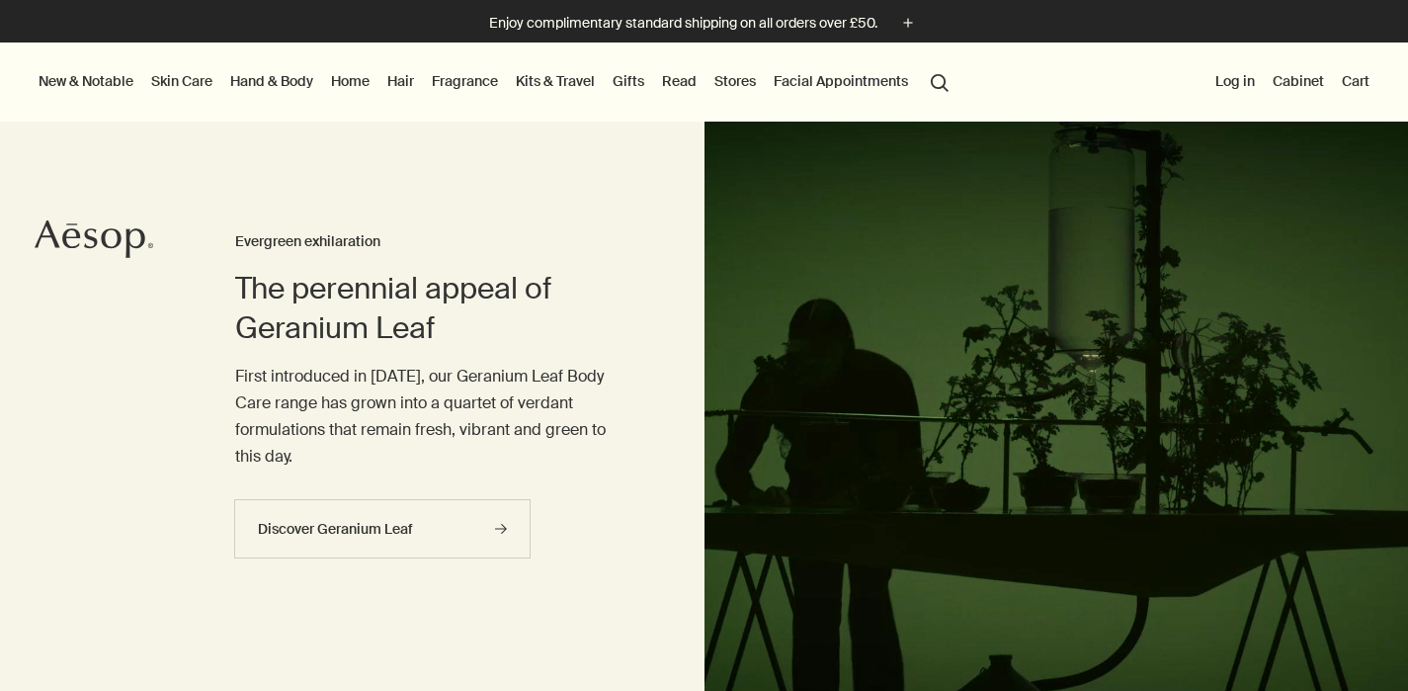
click at [473, 79] on link "Fragrance" at bounding box center [465, 81] width 74 height 26
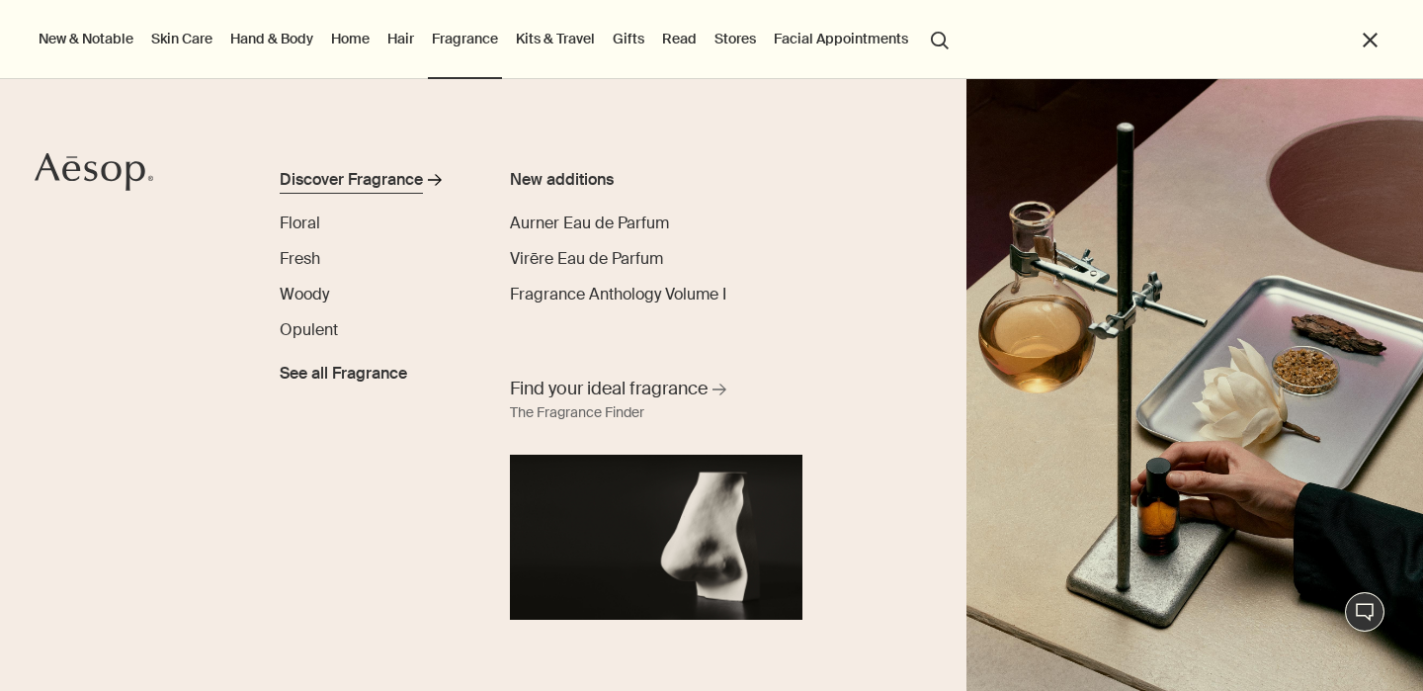
click at [377, 184] on div "Discover Fragrance" at bounding box center [351, 180] width 143 height 24
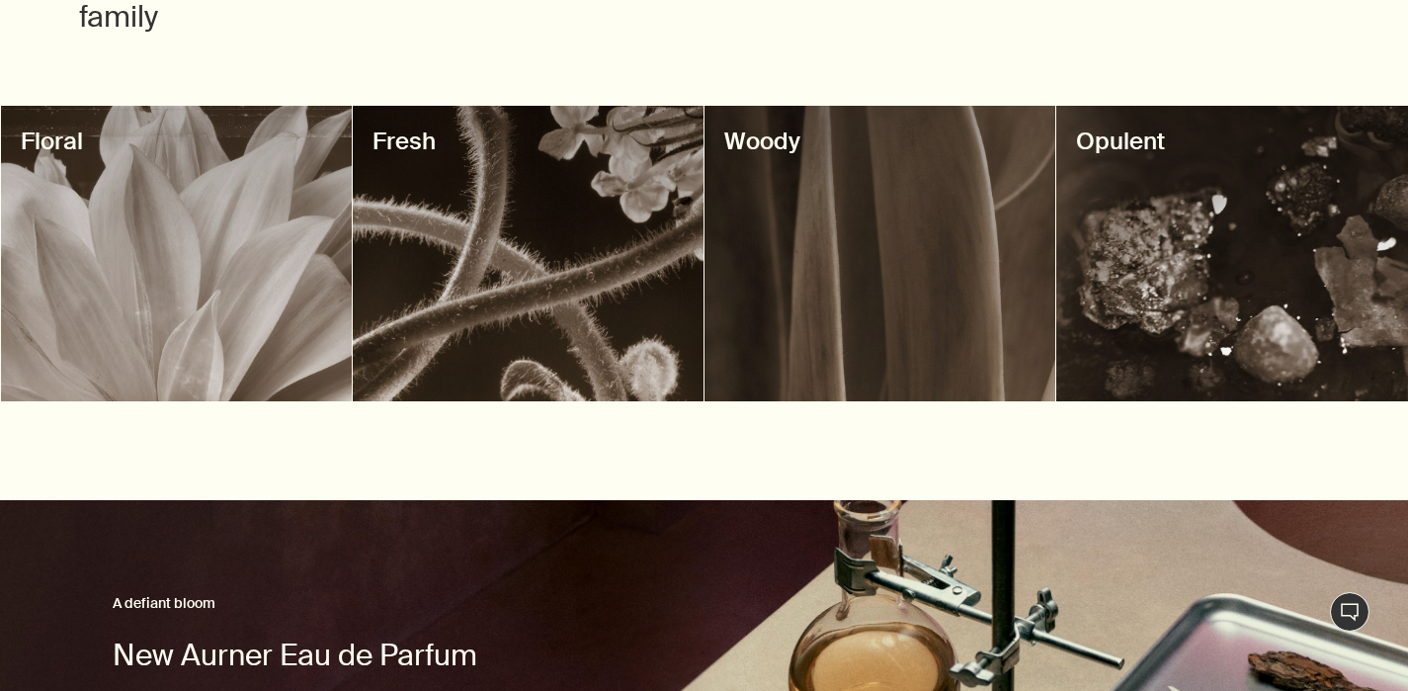
scroll to position [702, 0]
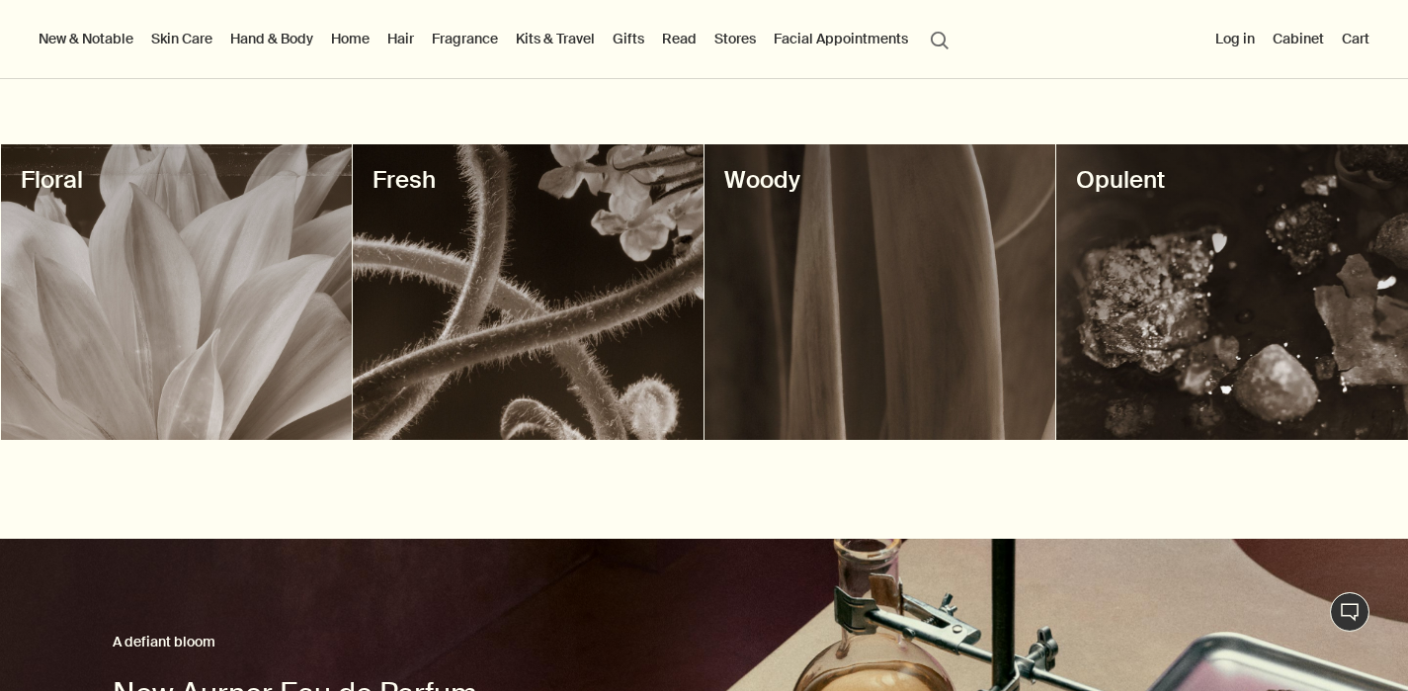
click at [195, 268] on div at bounding box center [176, 291] width 351 height 295
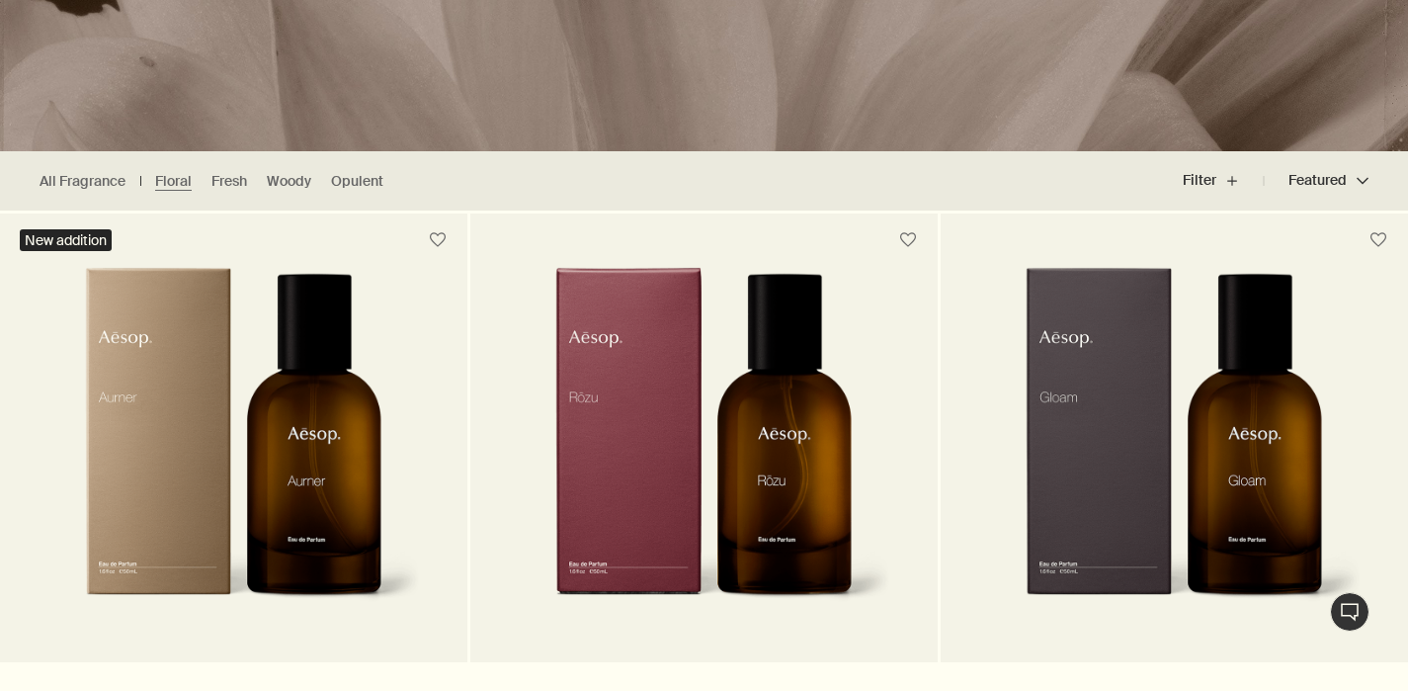
scroll to position [416, 0]
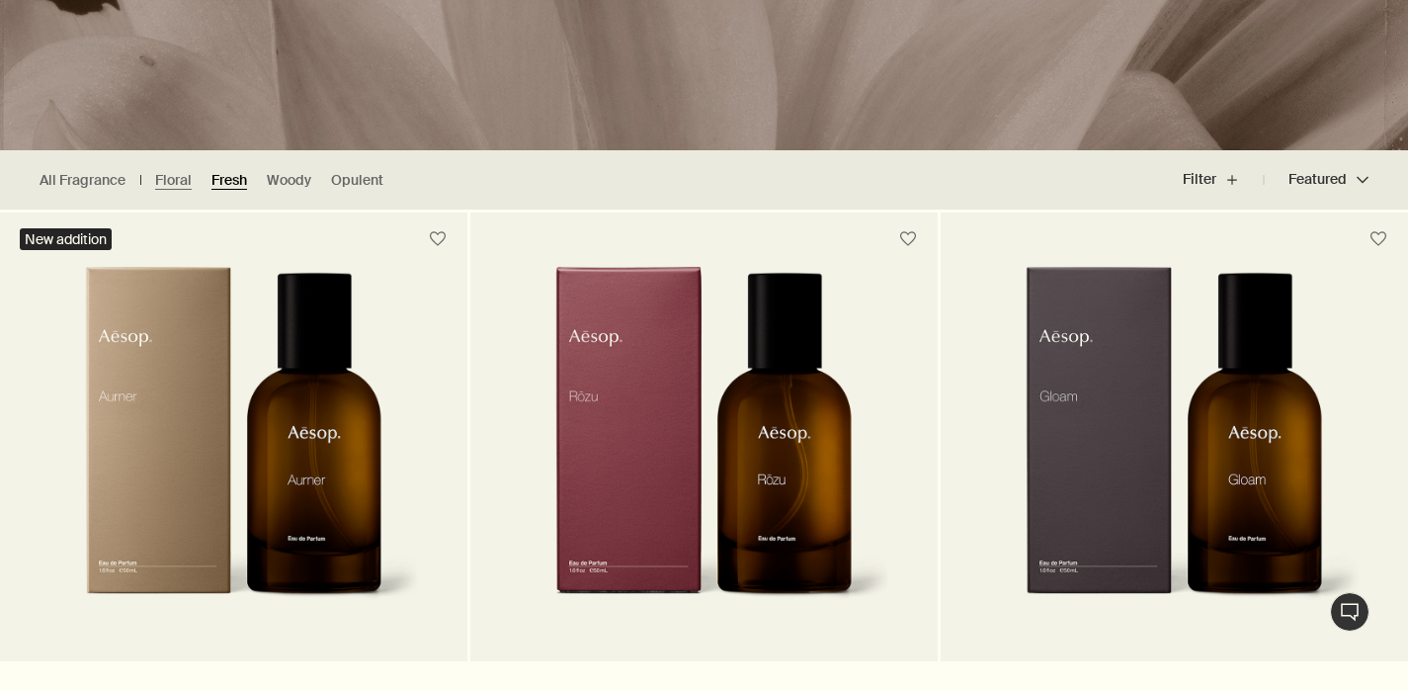
click at [237, 178] on link "Fresh" at bounding box center [229, 180] width 36 height 19
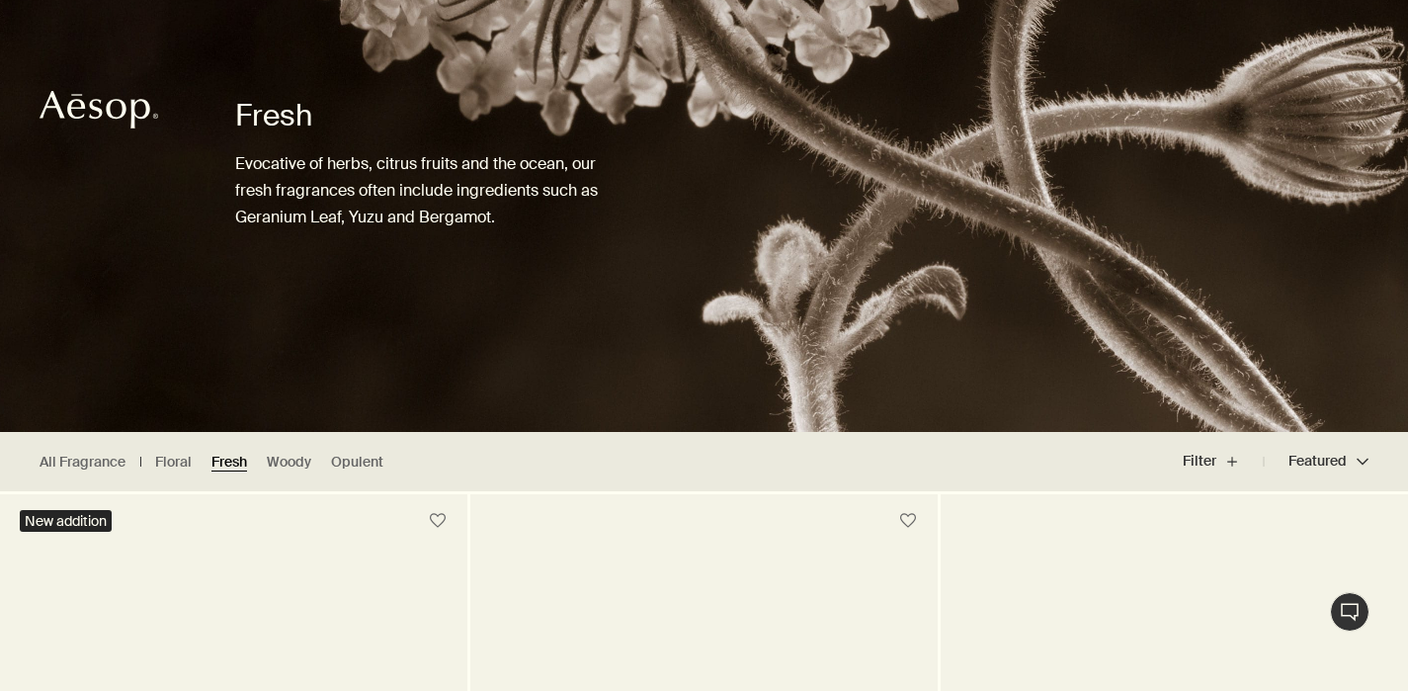
scroll to position [154, 0]
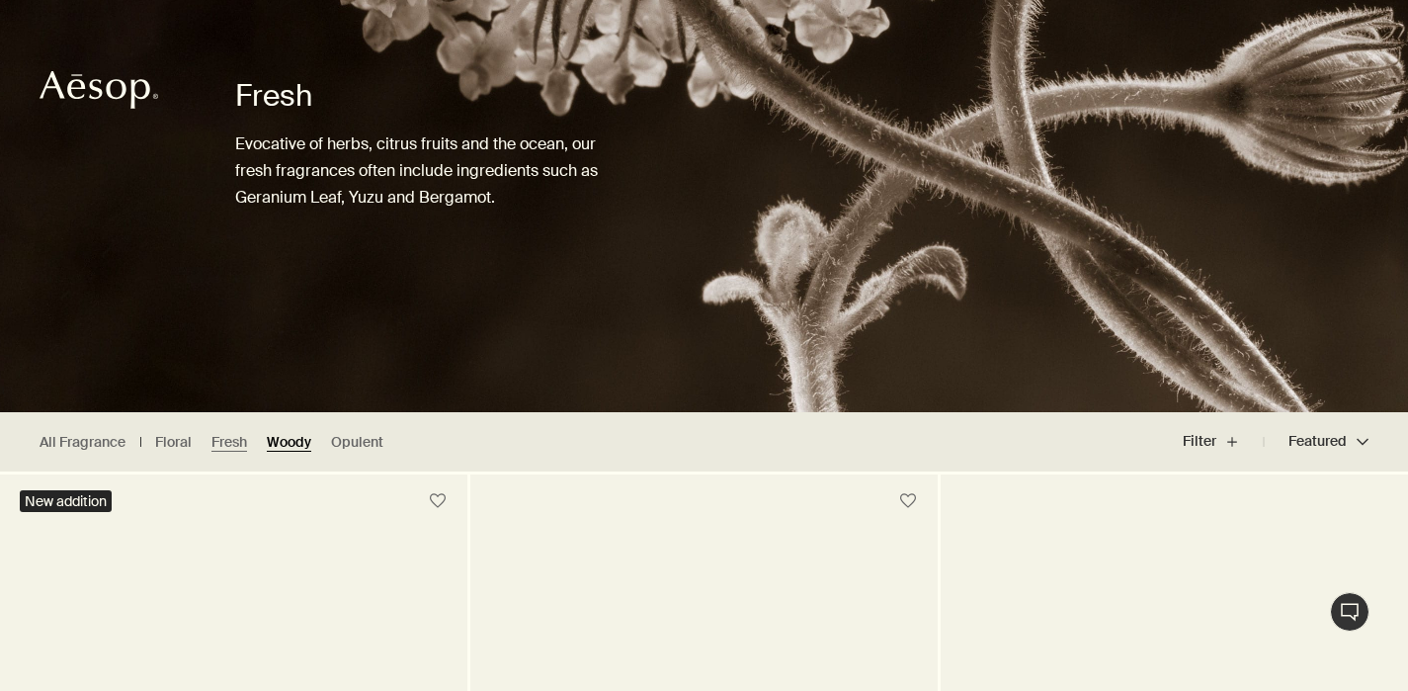
click at [302, 434] on link "Woody" at bounding box center [289, 442] width 44 height 19
